Goal: Task Accomplishment & Management: Manage account settings

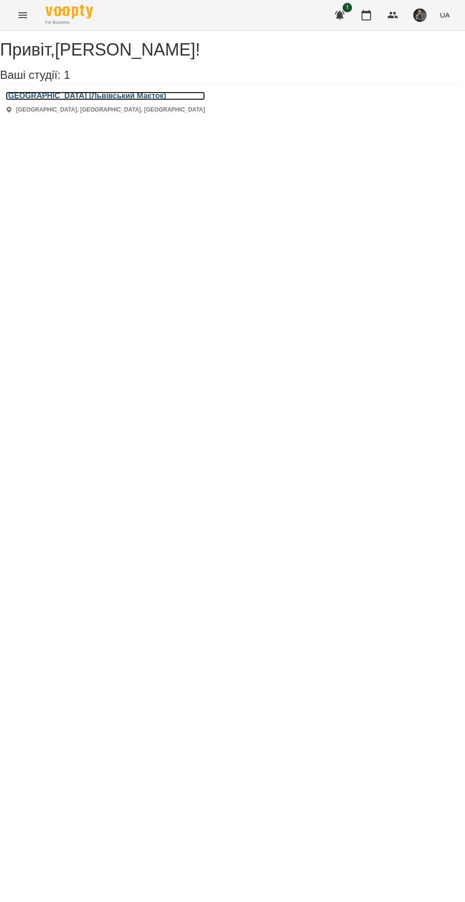
click at [51, 100] on h3 "[GEOGRAPHIC_DATA] (Львівський Маєток)" at bounding box center [105, 96] width 199 height 9
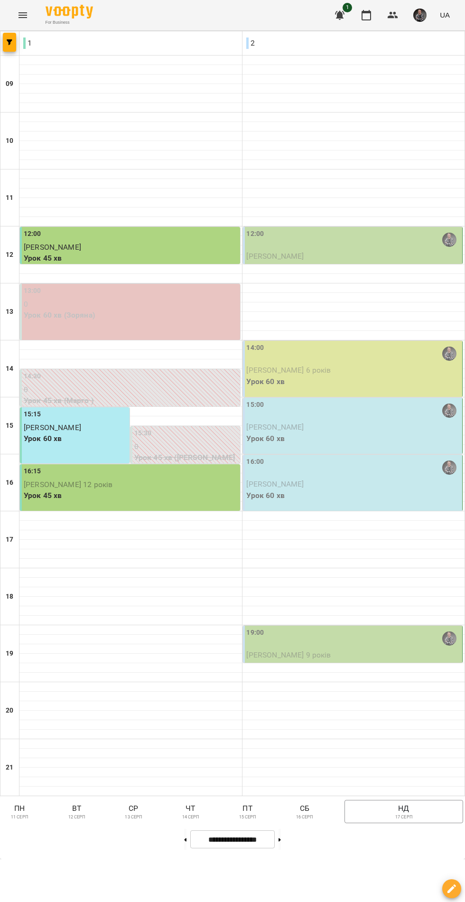
click at [273, 660] on span "[PERSON_NAME] 9 років" at bounding box center [289, 655] width 85 height 9
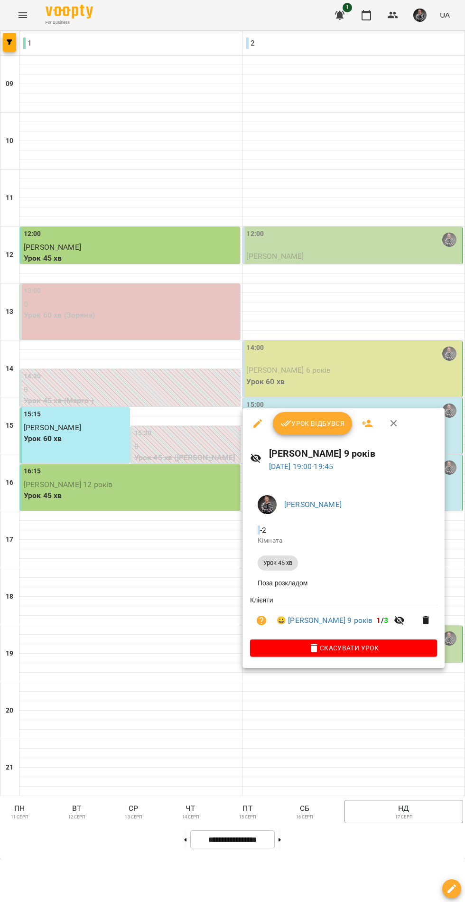
click at [299, 428] on span "Урок відбувся" at bounding box center [313, 423] width 65 height 11
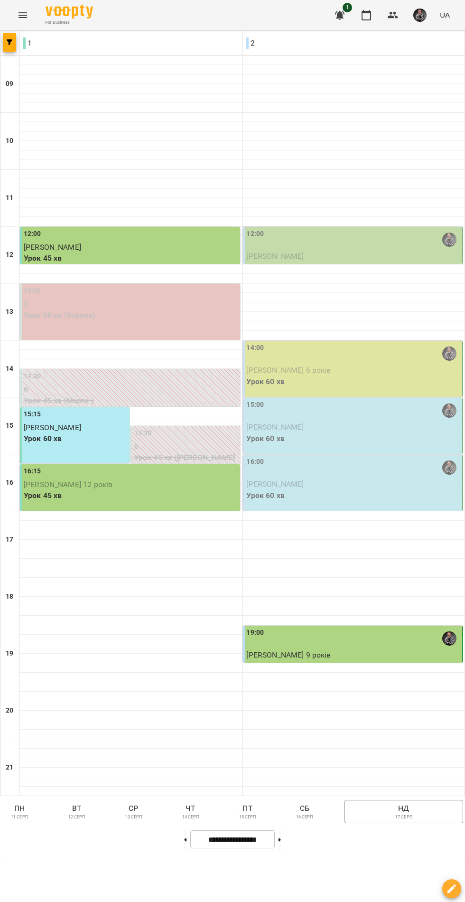
click at [254, 502] on p "Урок 60 хв" at bounding box center [354, 495] width 214 height 11
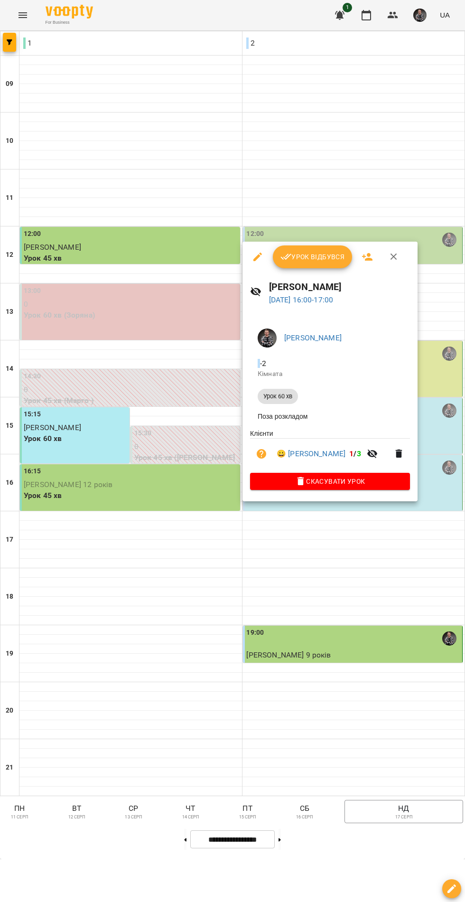
click at [282, 265] on button "Урок відбувся" at bounding box center [313, 257] width 80 height 23
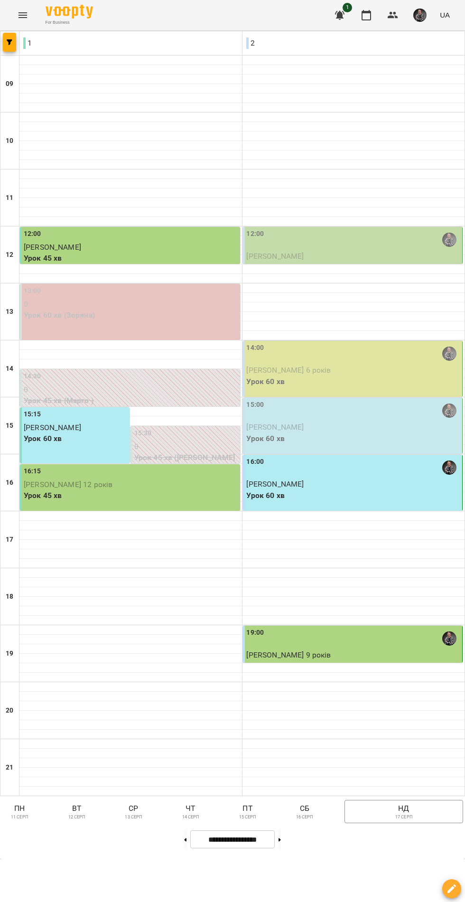
click at [263, 432] on span "[PERSON_NAME]" at bounding box center [275, 427] width 57 height 9
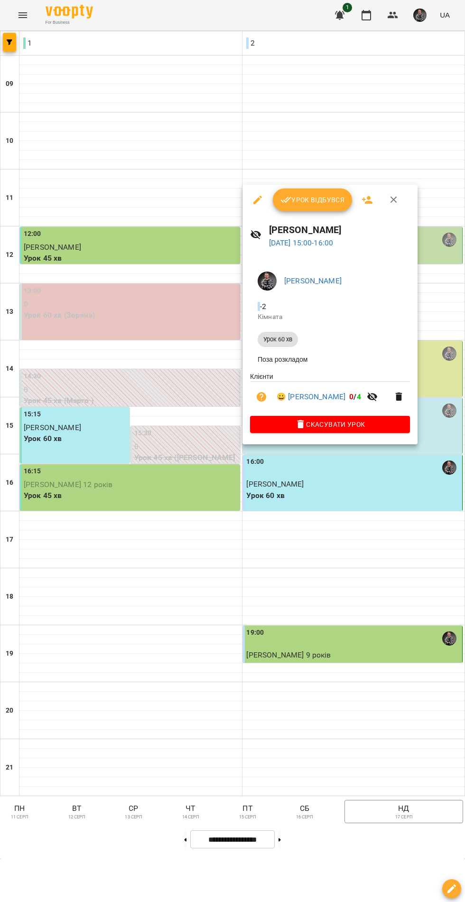
click at [304, 200] on span "Урок відбувся" at bounding box center [313, 199] width 65 height 11
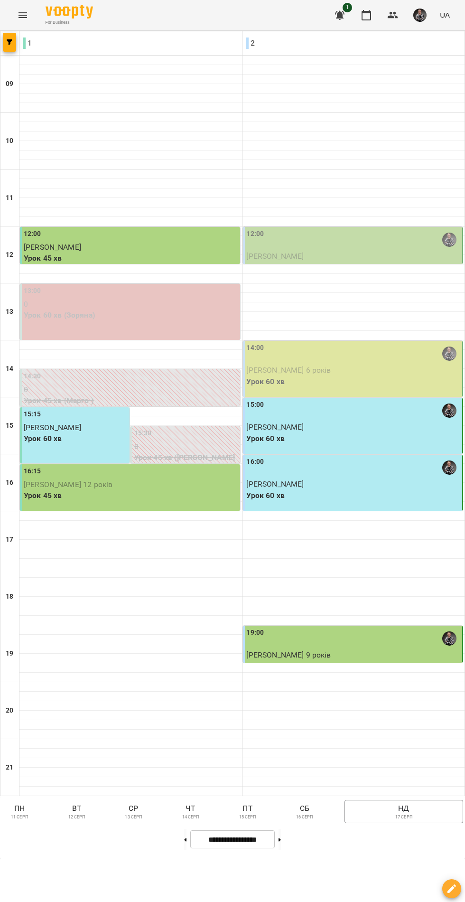
click at [328, 365] on div "14:00" at bounding box center [354, 354] width 214 height 22
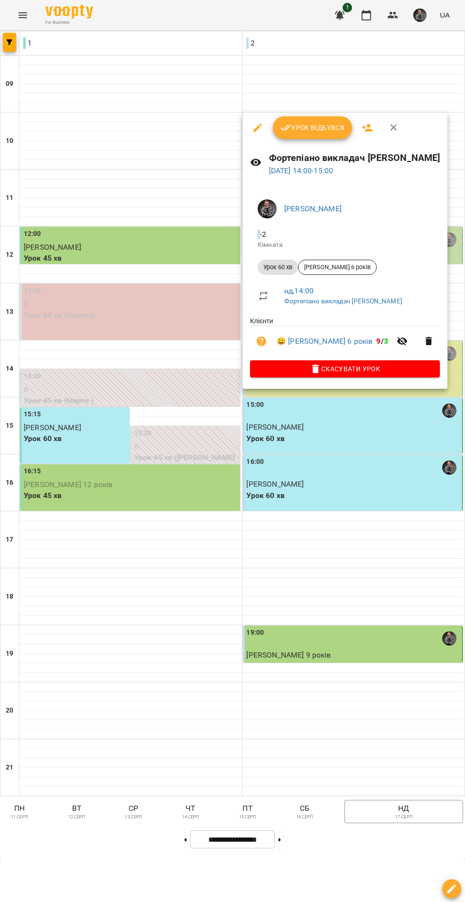
click at [306, 135] on button "Урок відбувся" at bounding box center [313, 127] width 80 height 23
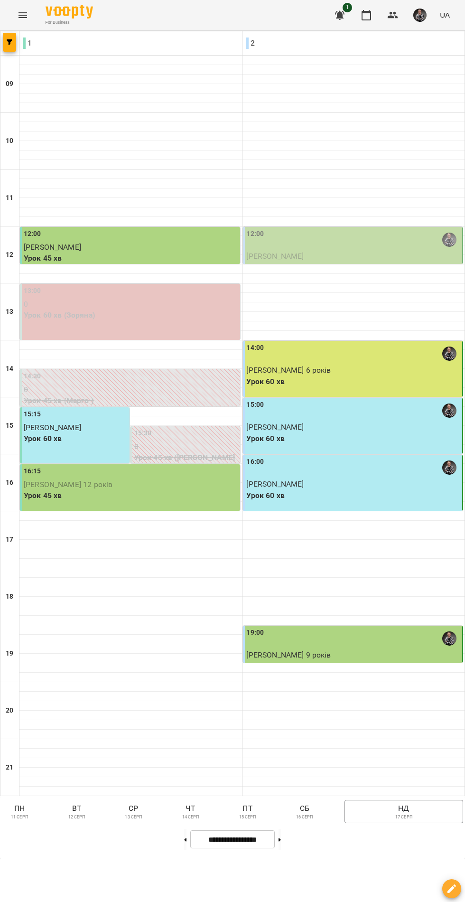
click at [338, 251] on div "12:00" at bounding box center [354, 240] width 214 height 22
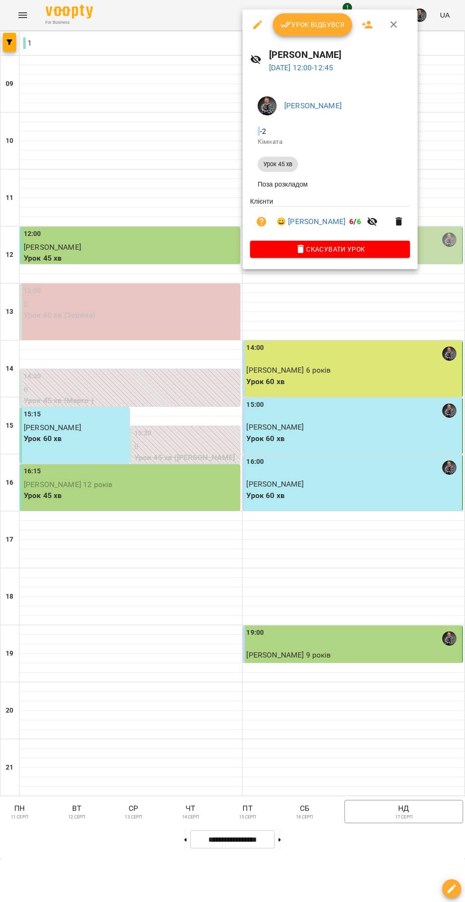
click at [311, 17] on button "Урок відбувся" at bounding box center [313, 24] width 80 height 23
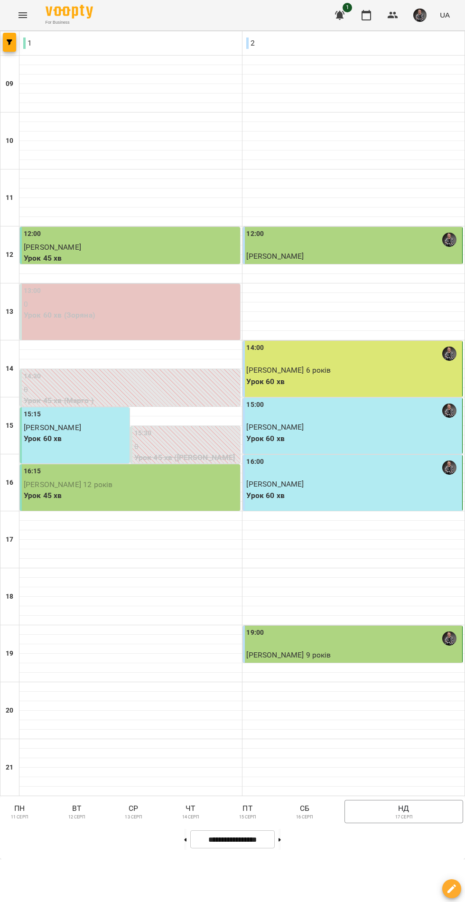
click at [194, 814] on p "чт" at bounding box center [190, 808] width 27 height 11
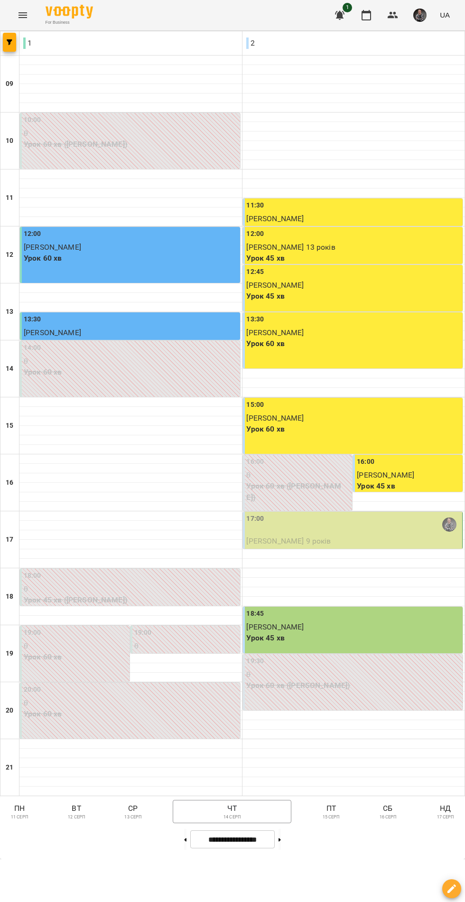
click at [269, 546] on span "[PERSON_NAME] 9 років" at bounding box center [289, 541] width 85 height 9
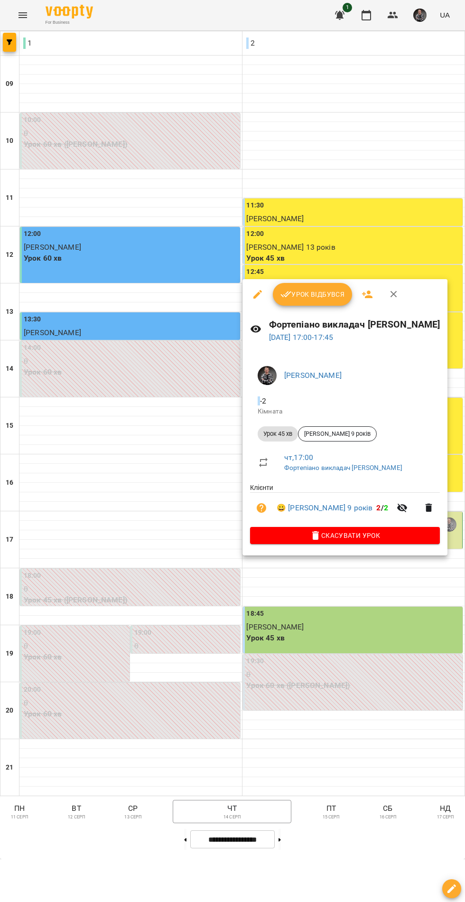
click at [269, 541] on span "Скасувати Урок" at bounding box center [345, 535] width 175 height 11
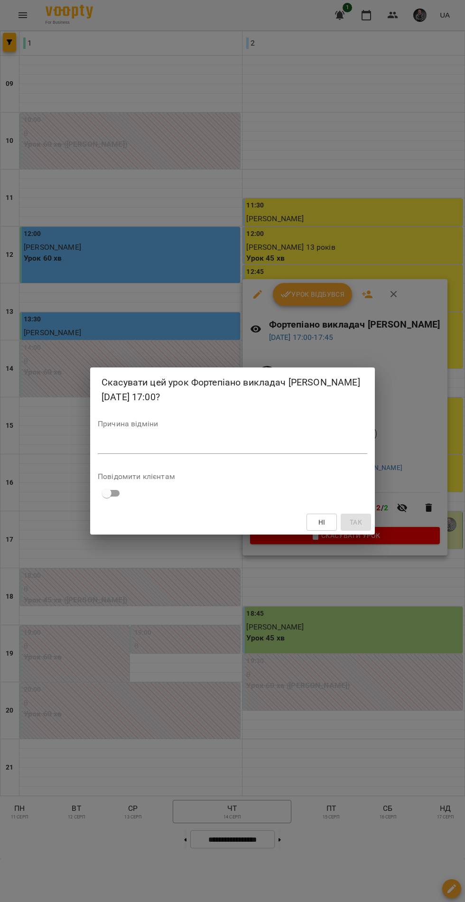
click at [117, 446] on textarea at bounding box center [233, 446] width 270 height 9
type textarea "*"
click at [354, 517] on span "Так" at bounding box center [356, 522] width 12 height 11
